Goal: Register for event/course

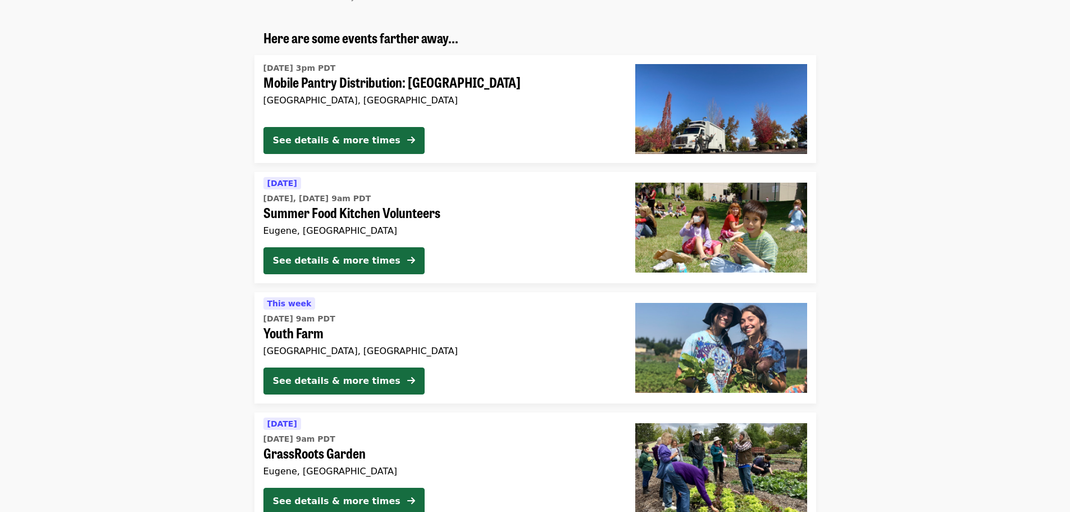
scroll to position [843, 0]
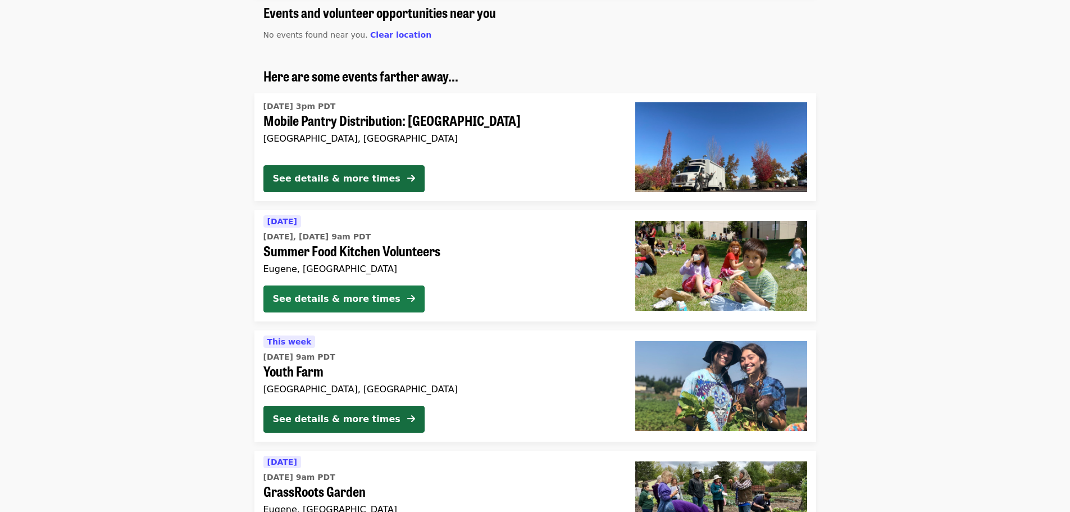
click at [342, 299] on div "See details & more times" at bounding box center [337, 298] width 128 height 13
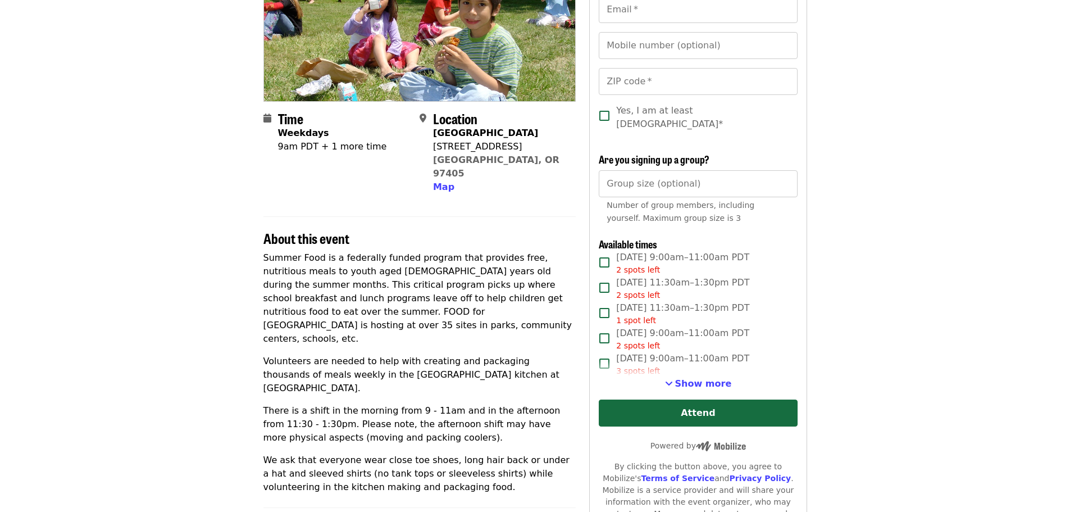
scroll to position [225, 0]
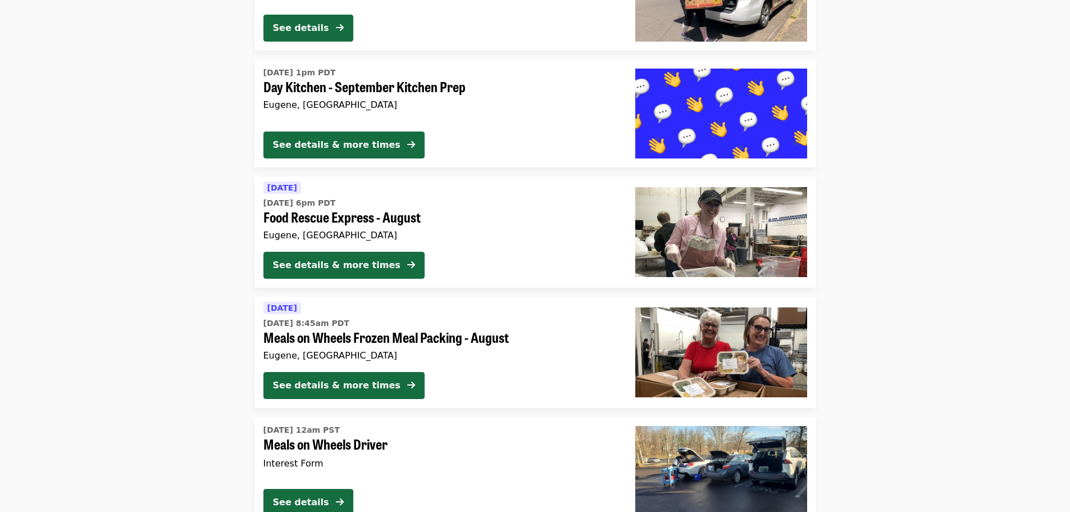
scroll to position [2204, 0]
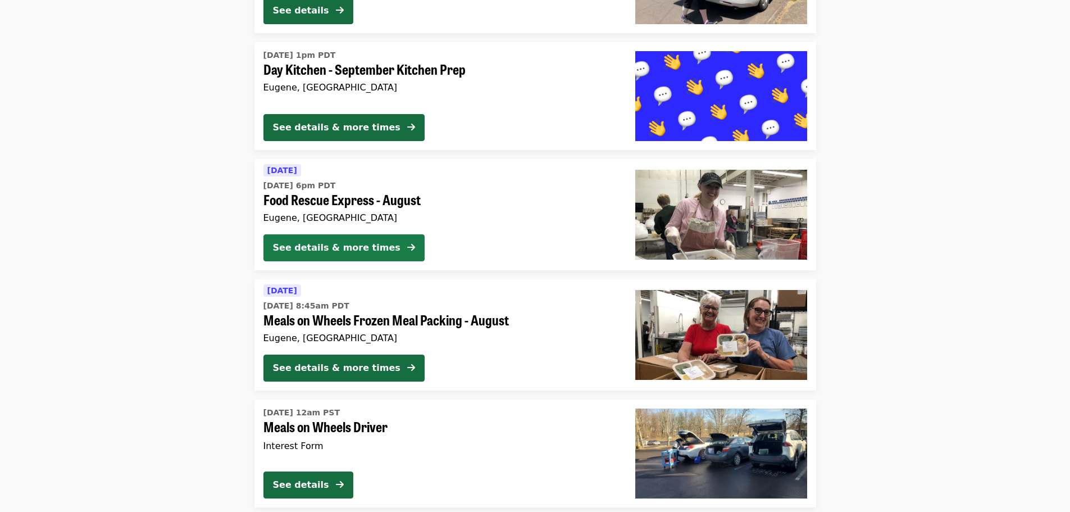
click at [348, 241] on button "See details & more times" at bounding box center [344, 247] width 161 height 27
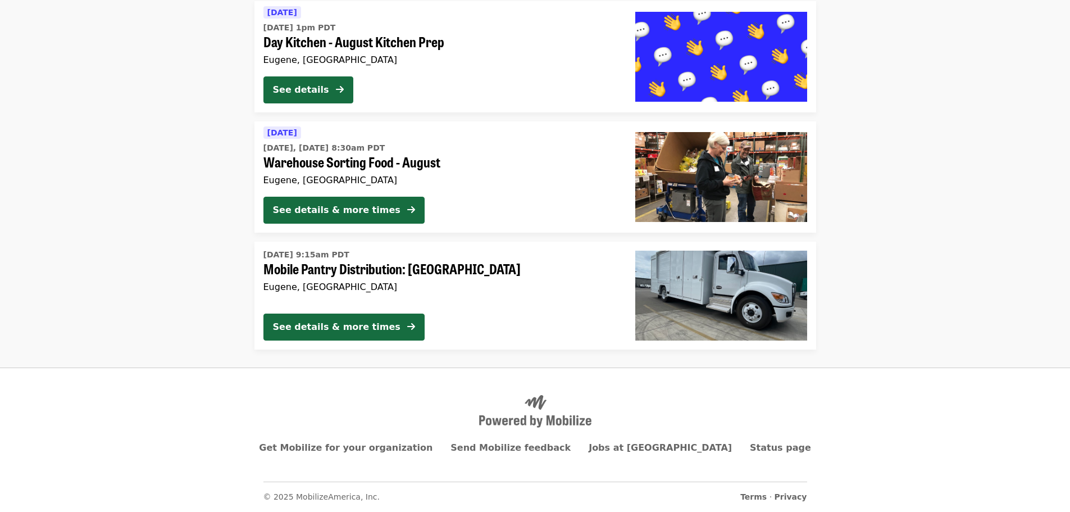
scroll to position [2946, 0]
